Goal: Task Accomplishment & Management: Use online tool/utility

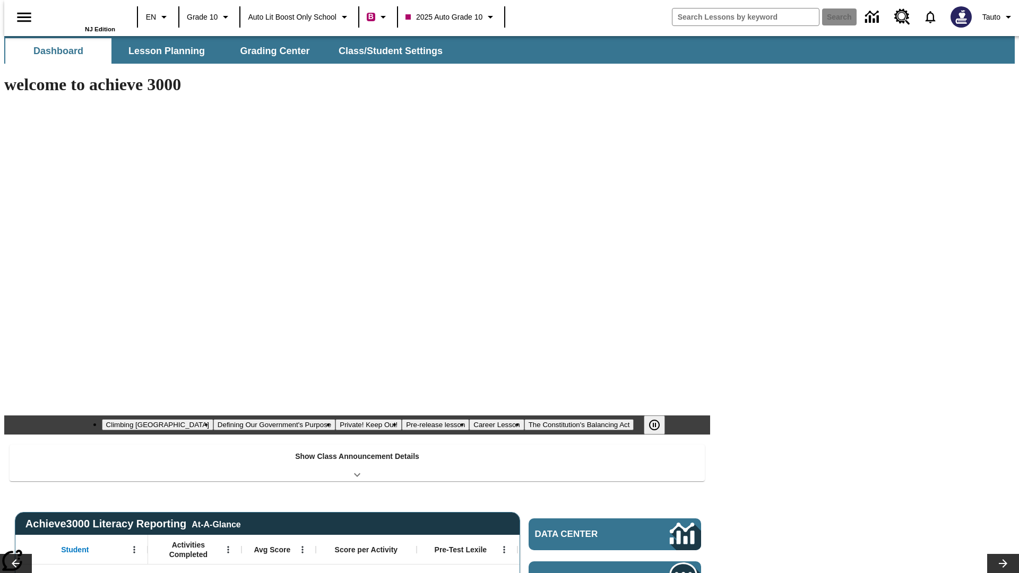
type input "-1"
click at [162, 51] on span "Lesson Planning" at bounding box center [166, 51] width 76 height 12
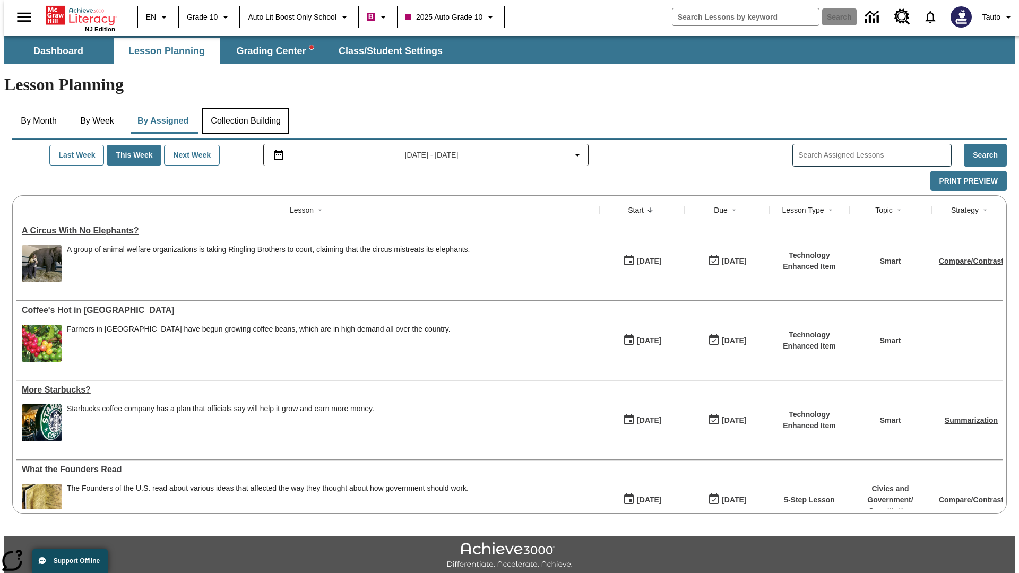
click at [245, 108] on button "Collection Building" at bounding box center [245, 120] width 87 height 25
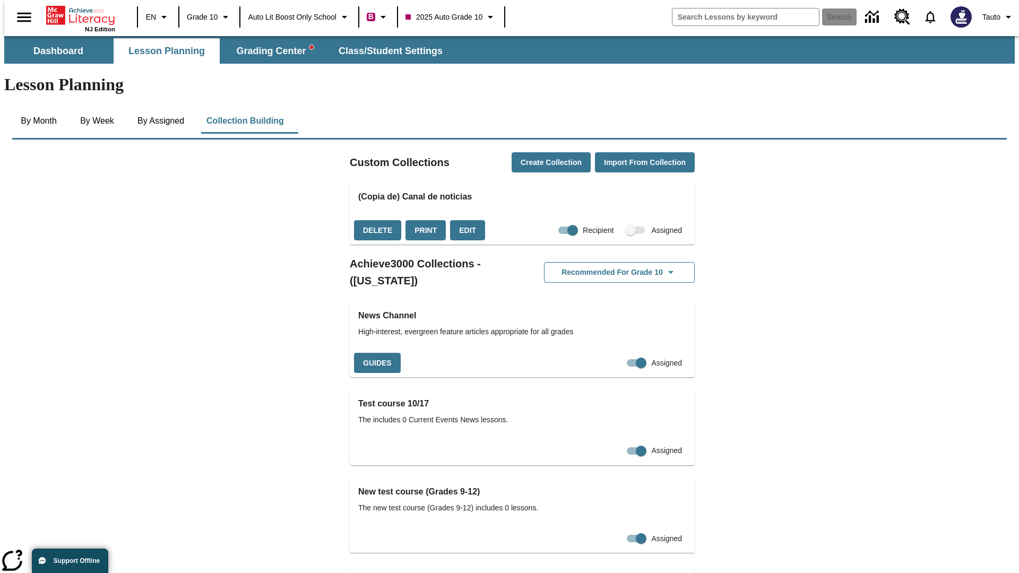
checkbox input "true"
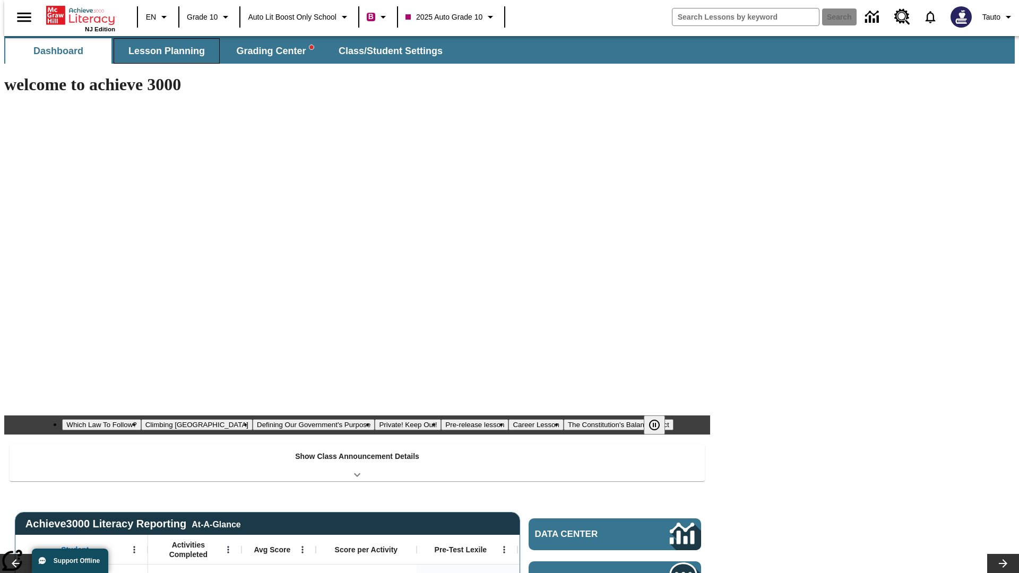
click at [162, 51] on span "Lesson Planning" at bounding box center [166, 51] width 76 height 12
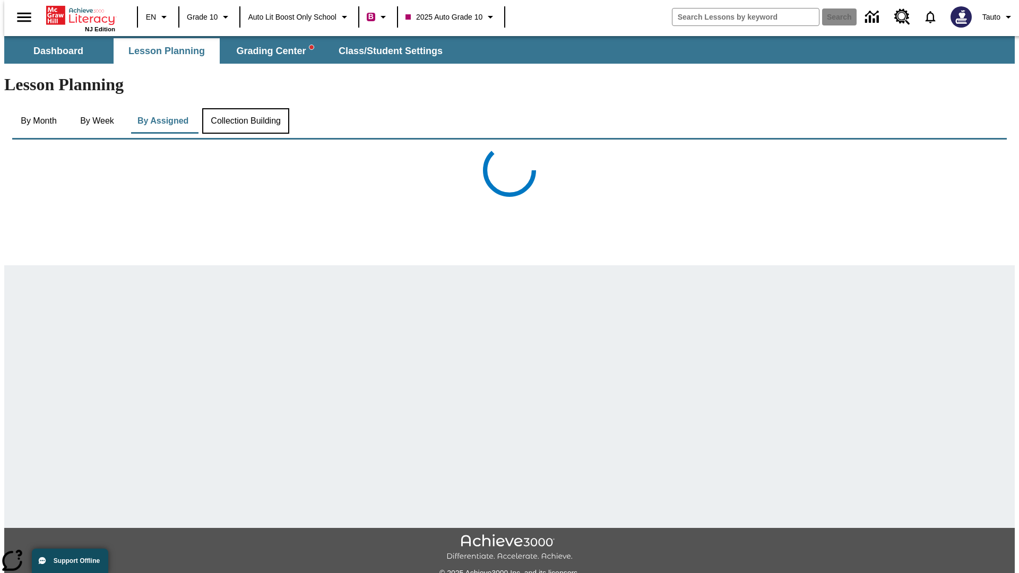
click at [245, 108] on button "Collection Building" at bounding box center [245, 120] width 87 height 25
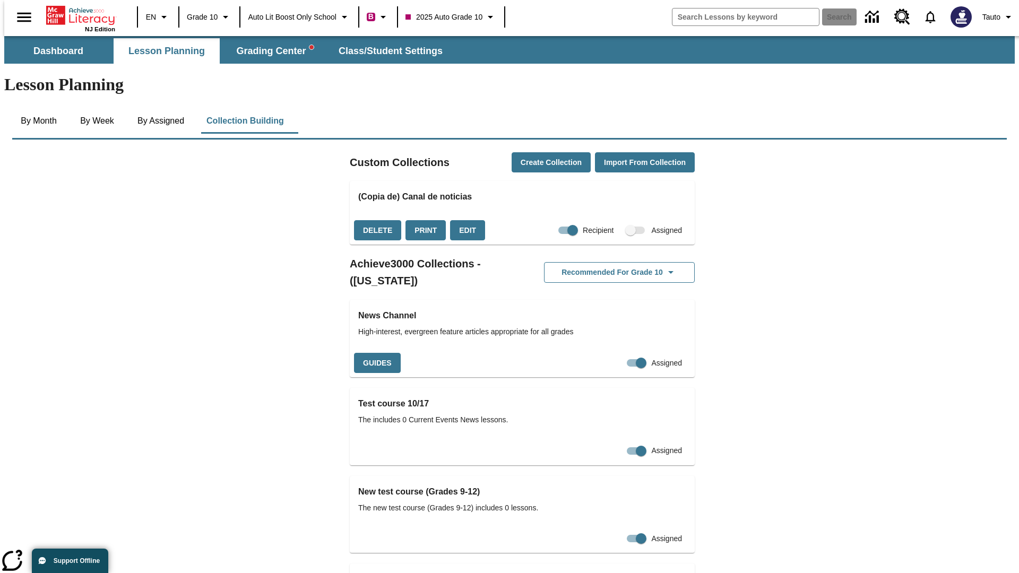
checkbox input "false"
